Goal: Book appointment/travel/reservation

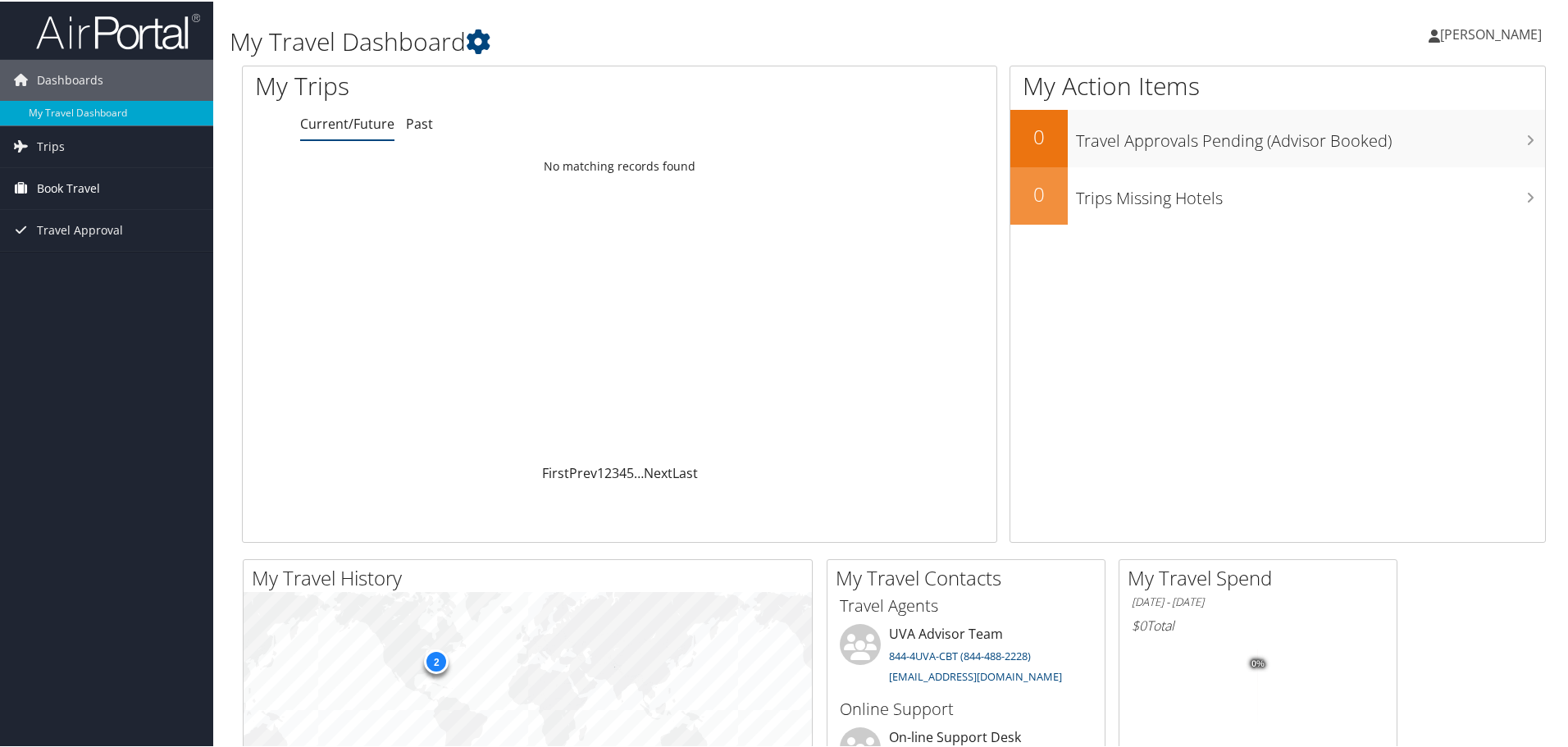
click at [112, 183] on link "Book Travel" at bounding box center [107, 187] width 213 height 41
click at [64, 270] on link "Book/Manage Online Trips" at bounding box center [107, 268] width 213 height 24
